Goal: Information Seeking & Learning: Learn about a topic

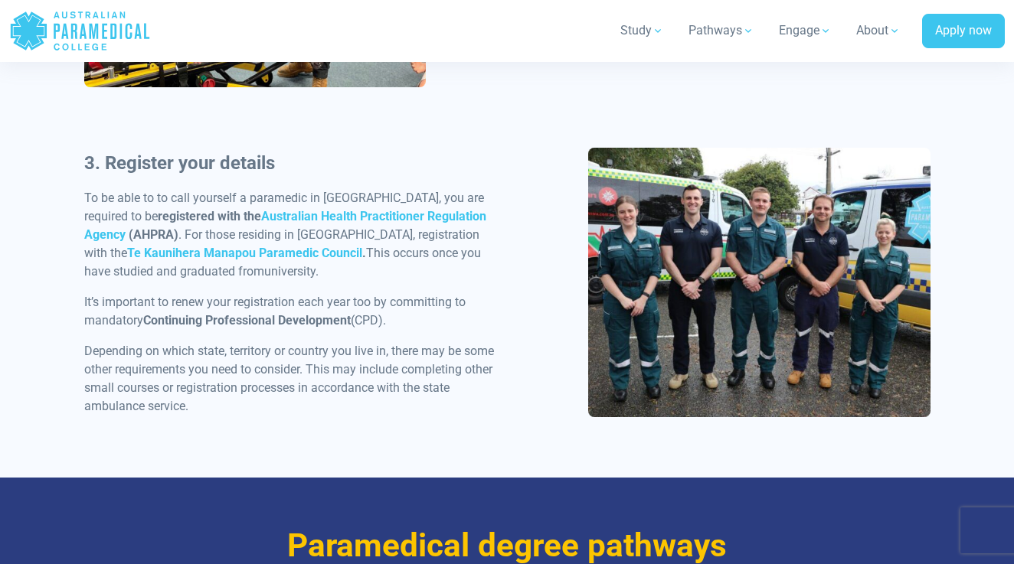
scroll to position [1386, 0]
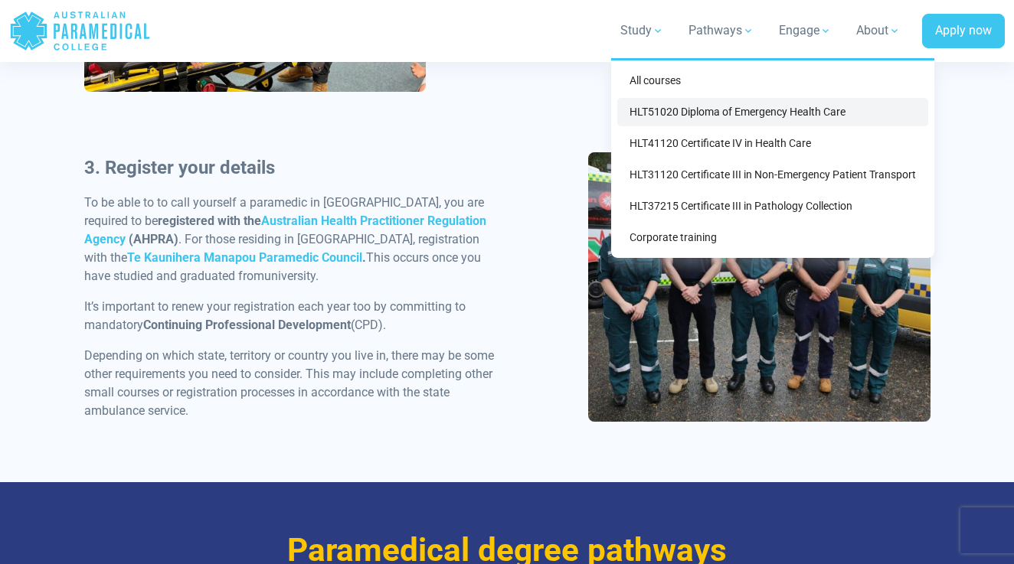
click at [661, 106] on link "HLT51020 Diploma of Emergency Health Care" at bounding box center [772, 112] width 311 height 28
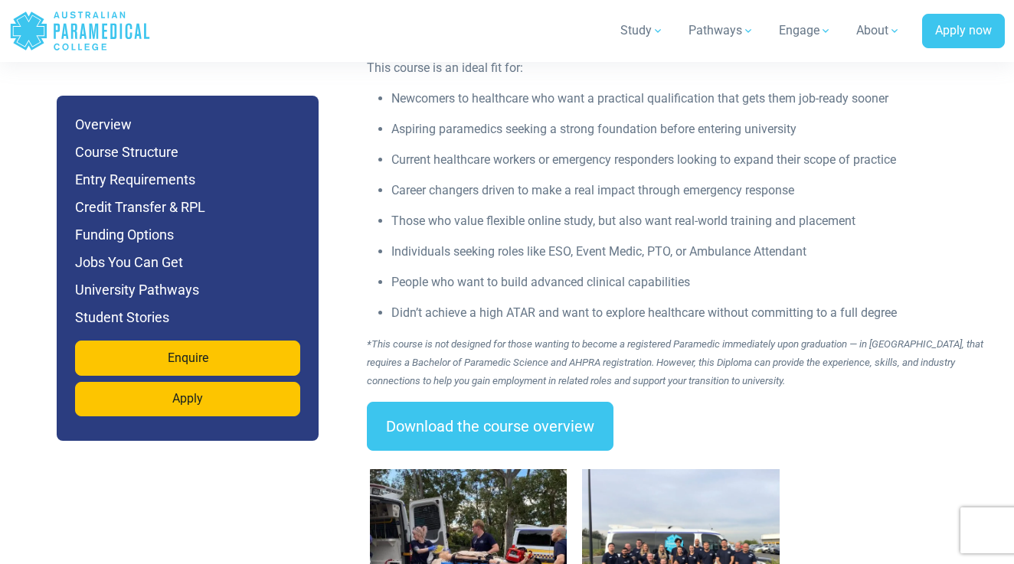
scroll to position [2261, 0]
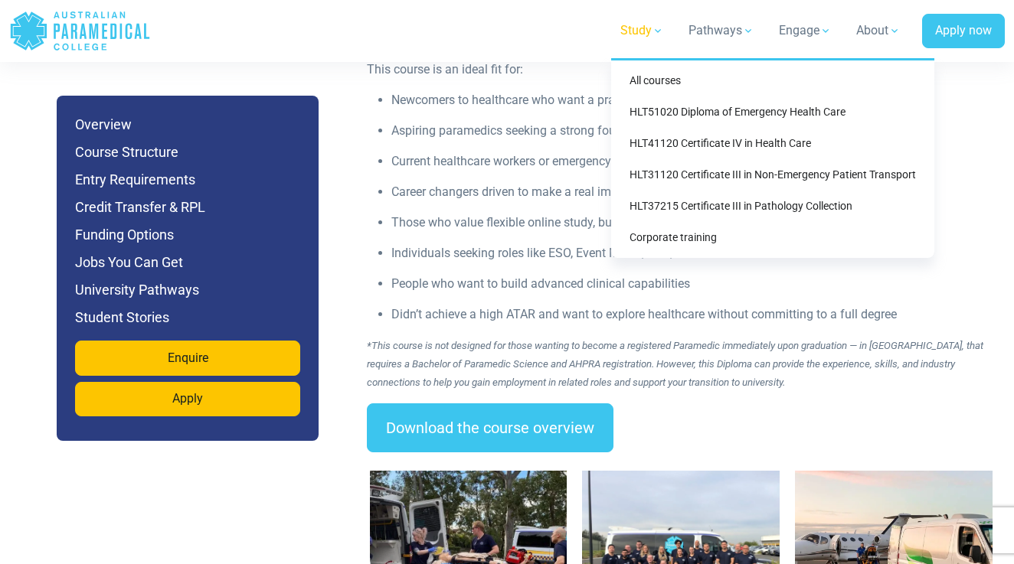
click at [653, 28] on link "Study" at bounding box center [642, 30] width 62 height 43
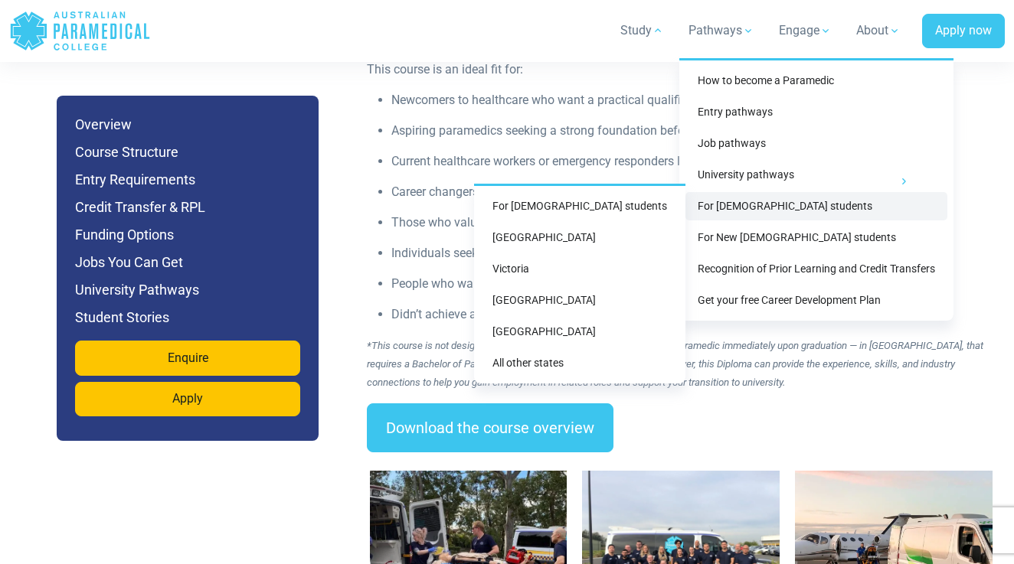
click at [726, 214] on link "For [DEMOGRAPHIC_DATA] students" at bounding box center [816, 206] width 262 height 28
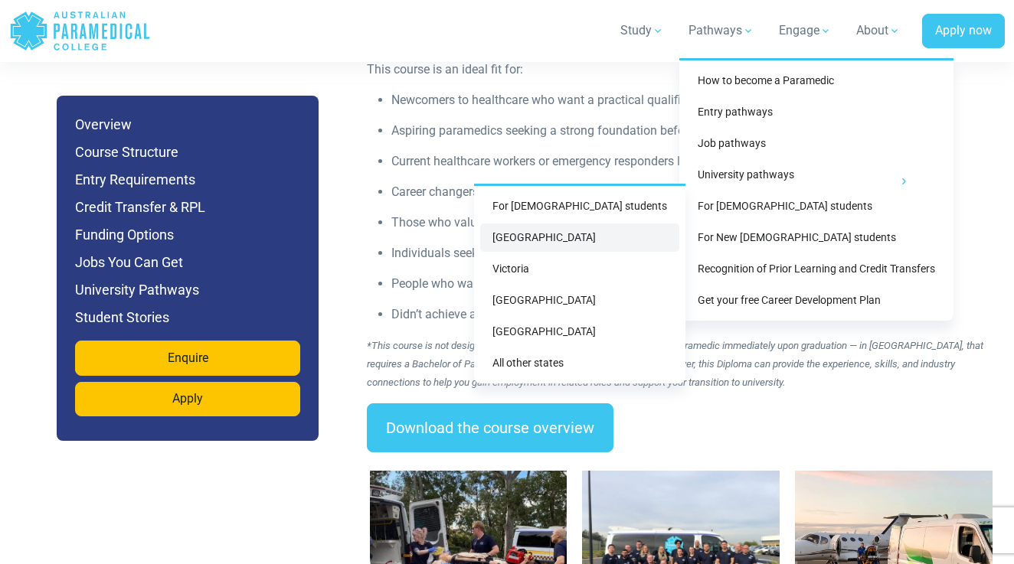
click at [585, 243] on link "[GEOGRAPHIC_DATA]" at bounding box center [579, 238] width 199 height 28
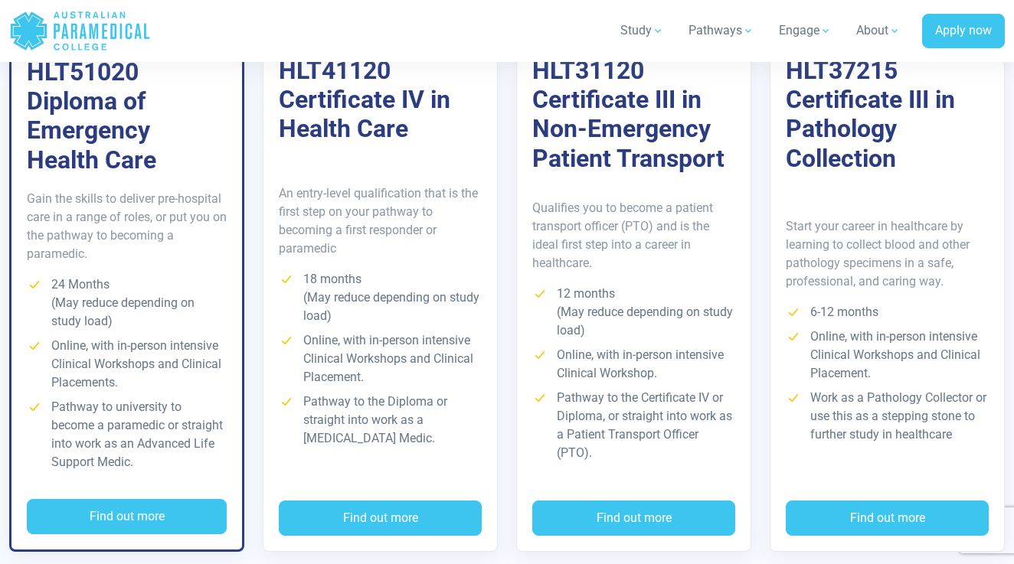
scroll to position [2734, 0]
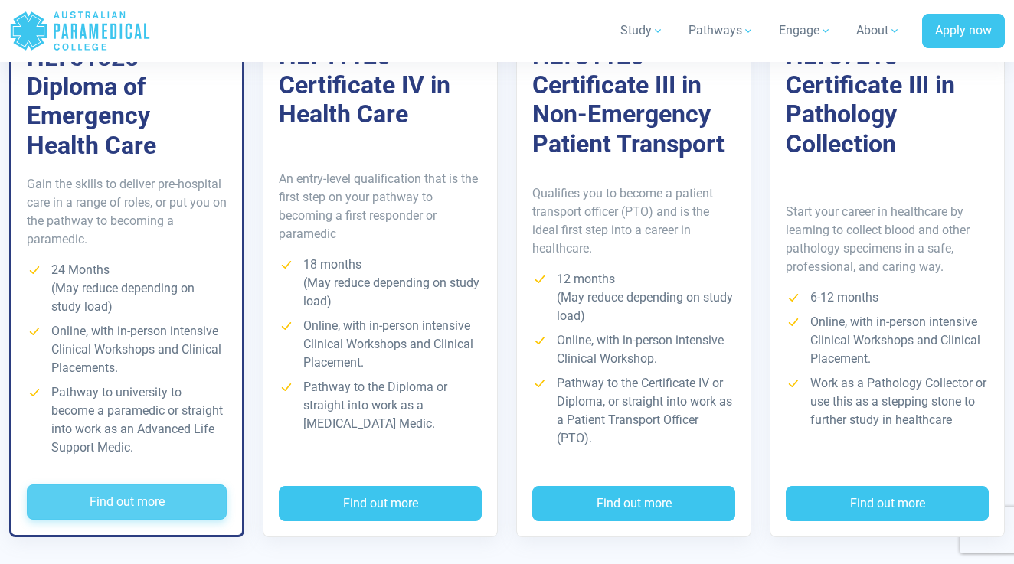
click at [58, 485] on button "Find out more" at bounding box center [127, 502] width 200 height 35
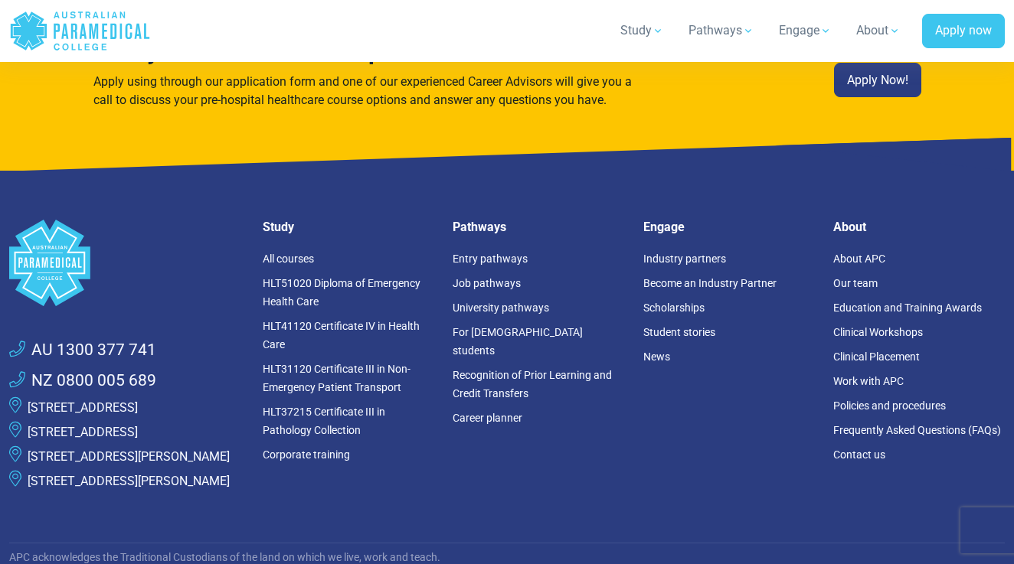
scroll to position [10135, 0]
